Goal: Information Seeking & Learning: Learn about a topic

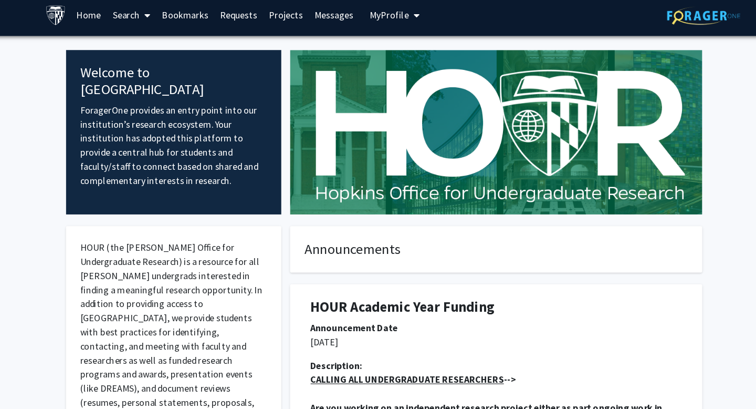
click at [159, 15] on span at bounding box center [159, 19] width 9 height 37
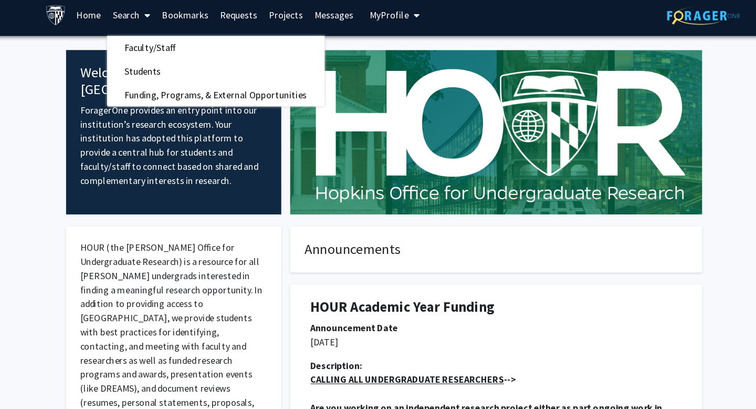
click at [248, 20] on link "Requests" at bounding box center [244, 19] width 44 height 37
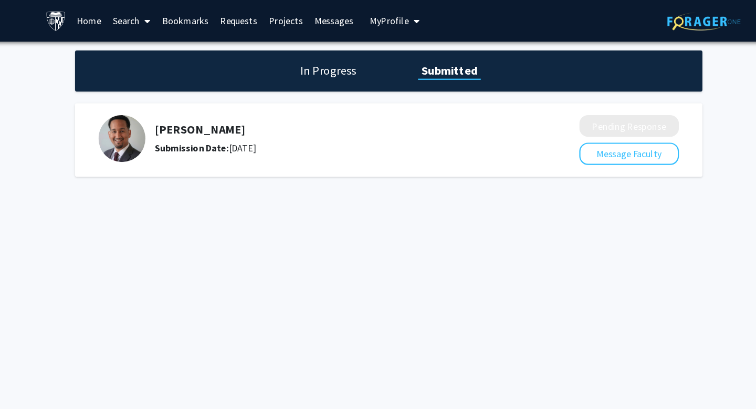
click at [212, 119] on h5 "[PERSON_NAME]" at bounding box center [331, 116] width 325 height 13
click at [338, 19] on link "Messages" at bounding box center [329, 19] width 45 height 37
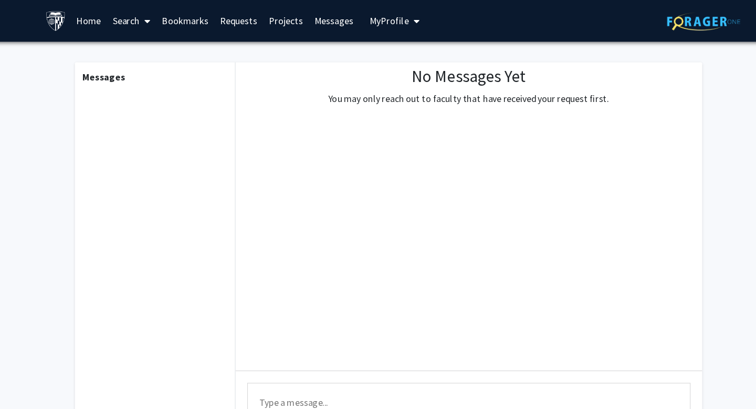
click at [401, 20] on icon "My profile dropdown to access profile and logout" at bounding box center [403, 19] width 5 height 8
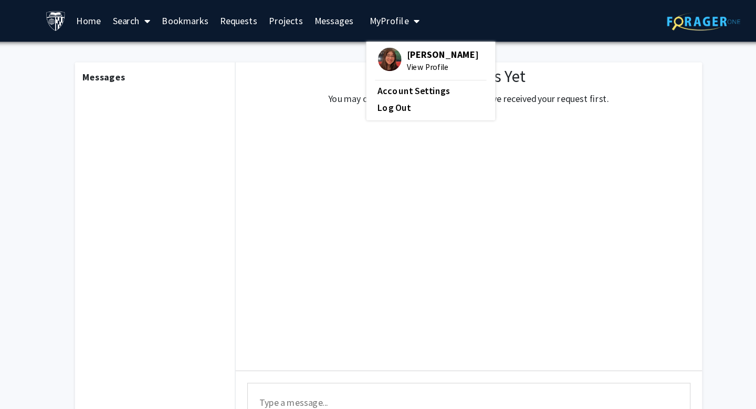
click at [401, 20] on icon "My profile dropdown to access profile and logout" at bounding box center [403, 19] width 5 height 8
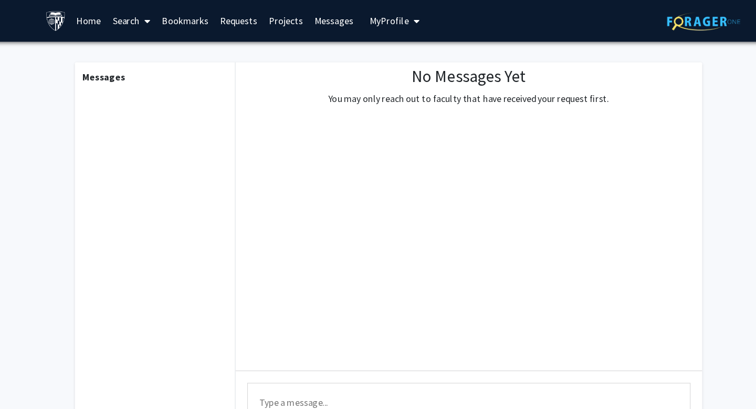
click at [244, 20] on link "Requests" at bounding box center [244, 19] width 44 height 37
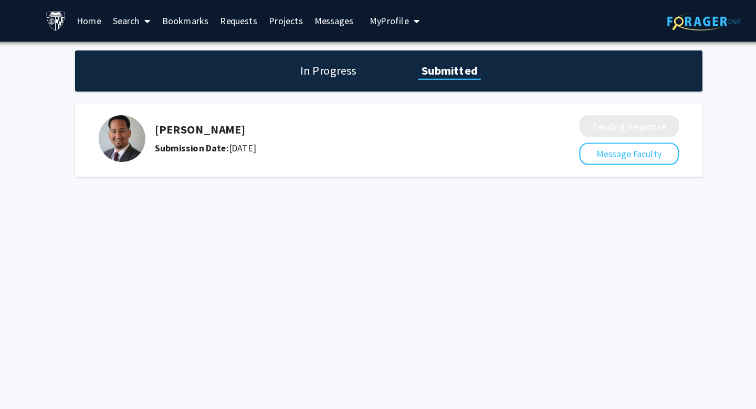
click at [313, 56] on h1 "In Progress" at bounding box center [324, 63] width 56 height 15
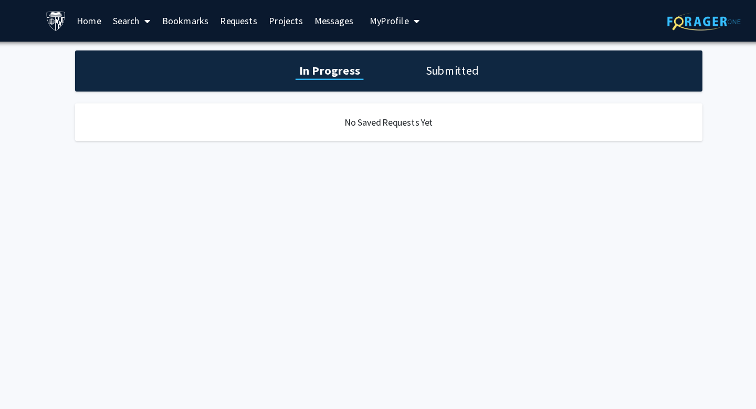
click at [279, 14] on link "Projects" at bounding box center [286, 19] width 41 height 37
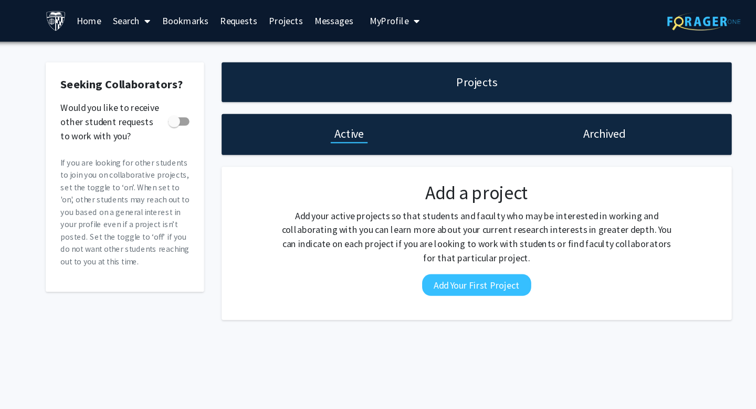
click at [165, 20] on link "Search" at bounding box center [148, 19] width 44 height 37
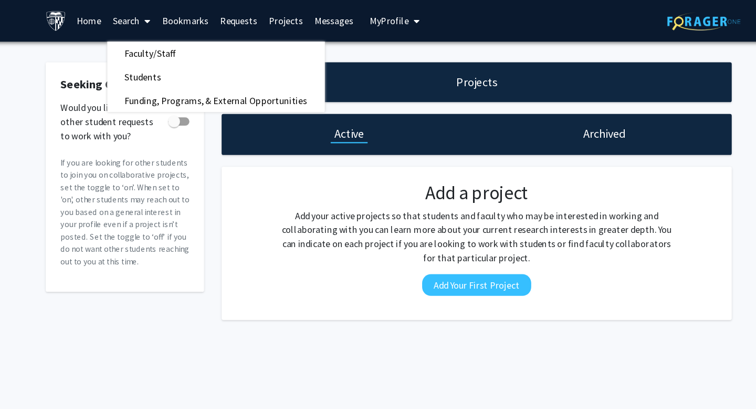
click at [120, 27] on link "Home" at bounding box center [109, 19] width 33 height 37
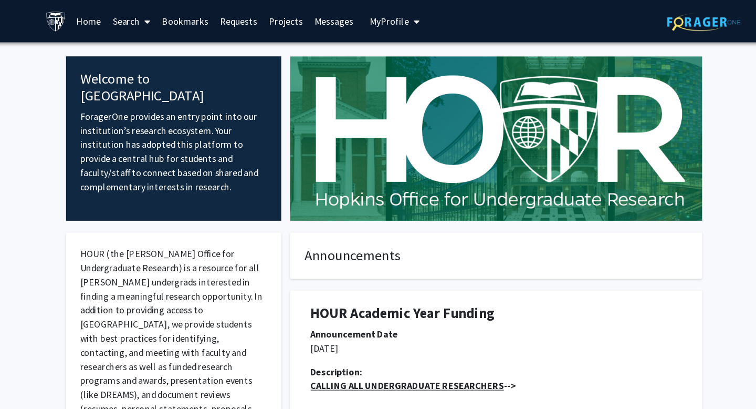
click at [161, 19] on icon at bounding box center [162, 19] width 5 height 8
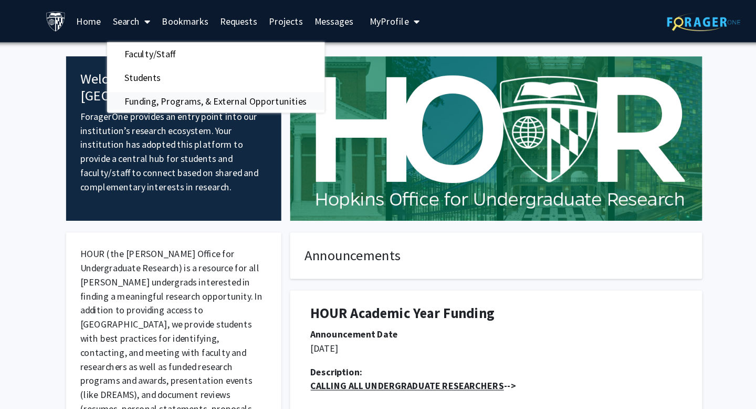
click at [169, 88] on span "Funding, Programs, & External Opportunities" at bounding box center [223, 90] width 195 height 21
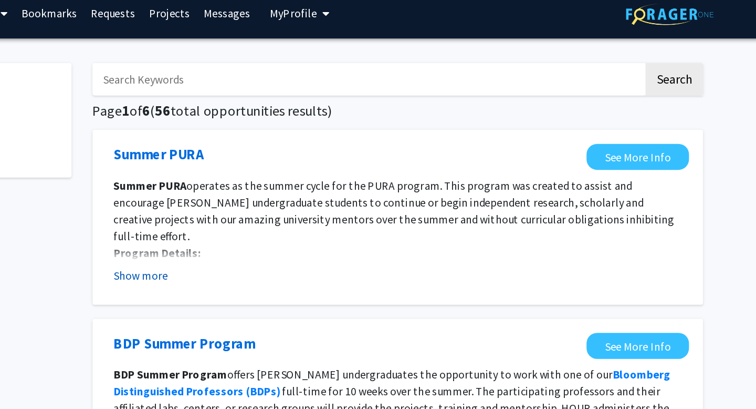
click at [265, 215] on button "Show more" at bounding box center [264, 215] width 40 height 13
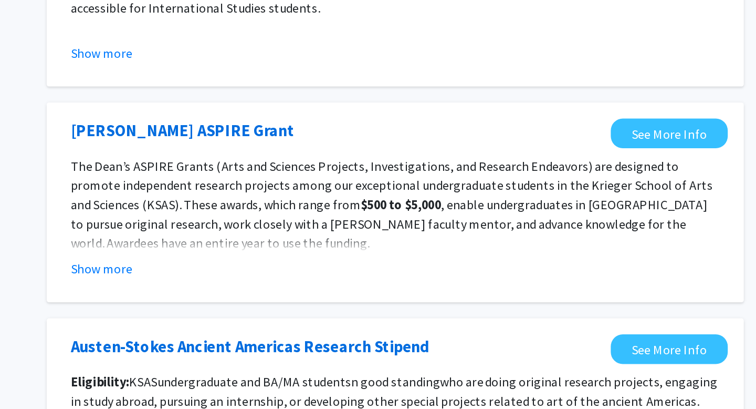
scroll to position [933, 0]
